Goal: Find specific page/section: Find specific page/section

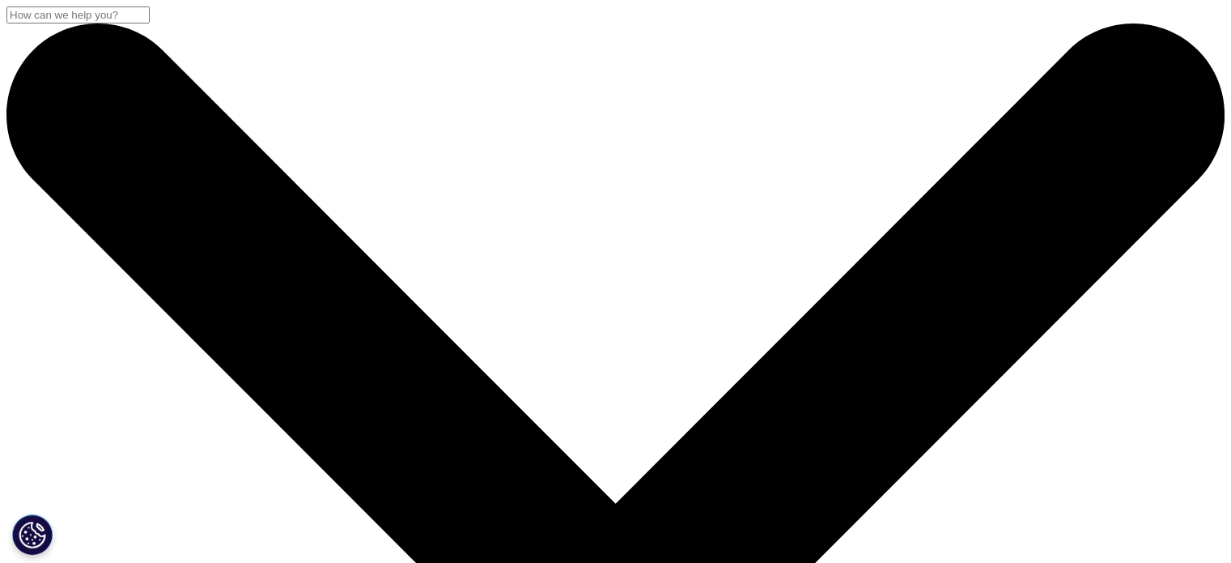
checkbox input "true"
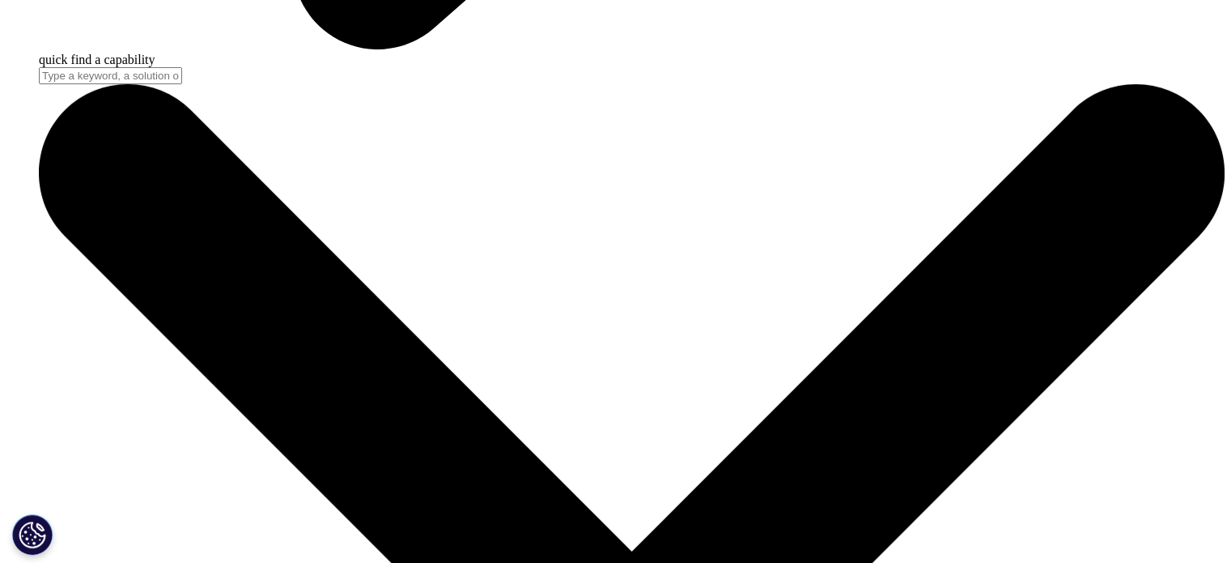
scroll to position [5586, 0]
